Goal: Information Seeking & Learning: Learn about a topic

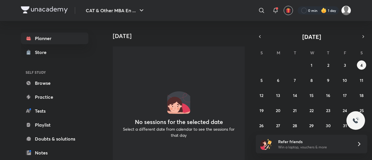
scroll to position [59, 0]
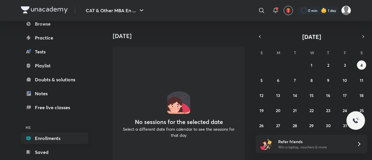
click at [54, 135] on link "Enrollments" at bounding box center [55, 139] width 68 height 12
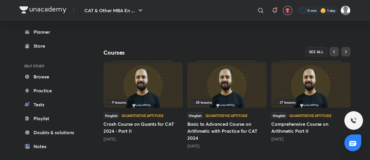
scroll to position [182, 0]
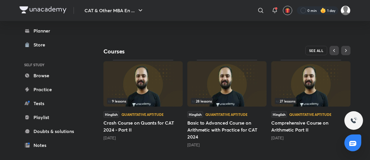
click at [320, 46] on button "SEE ALL" at bounding box center [316, 50] width 22 height 9
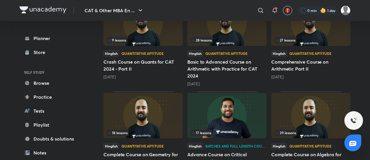
scroll to position [145, 0]
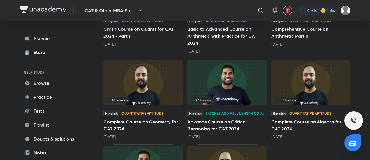
click at [177, 91] on img at bounding box center [142, 82] width 79 height 45
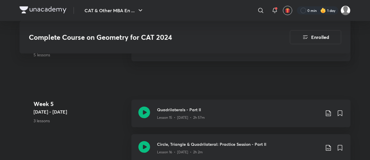
scroll to position [815, 0]
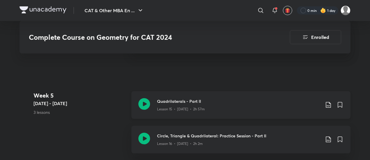
click at [142, 104] on icon at bounding box center [144, 104] width 12 height 12
